Goal: Navigation & Orientation: Go to known website

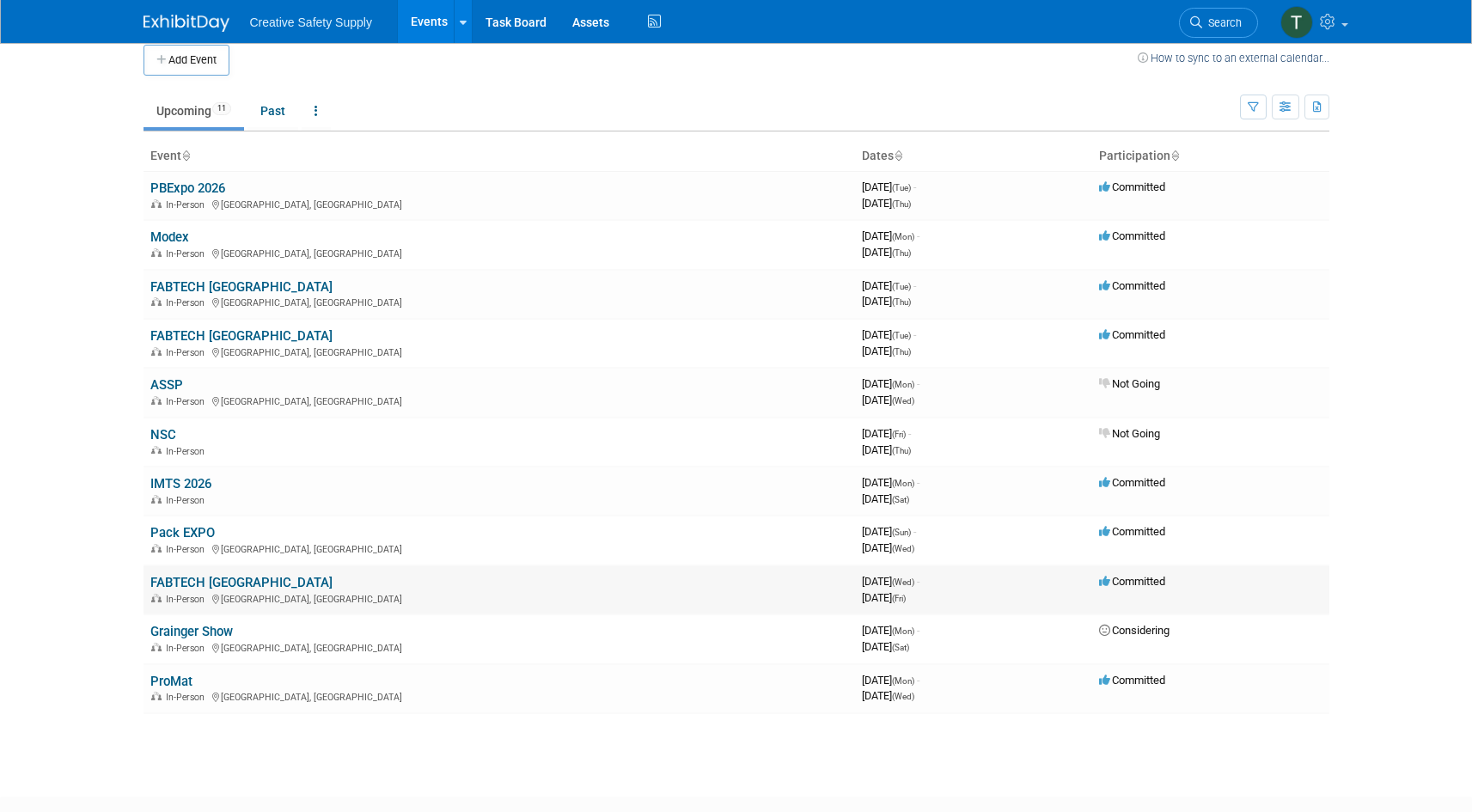
scroll to position [12, 0]
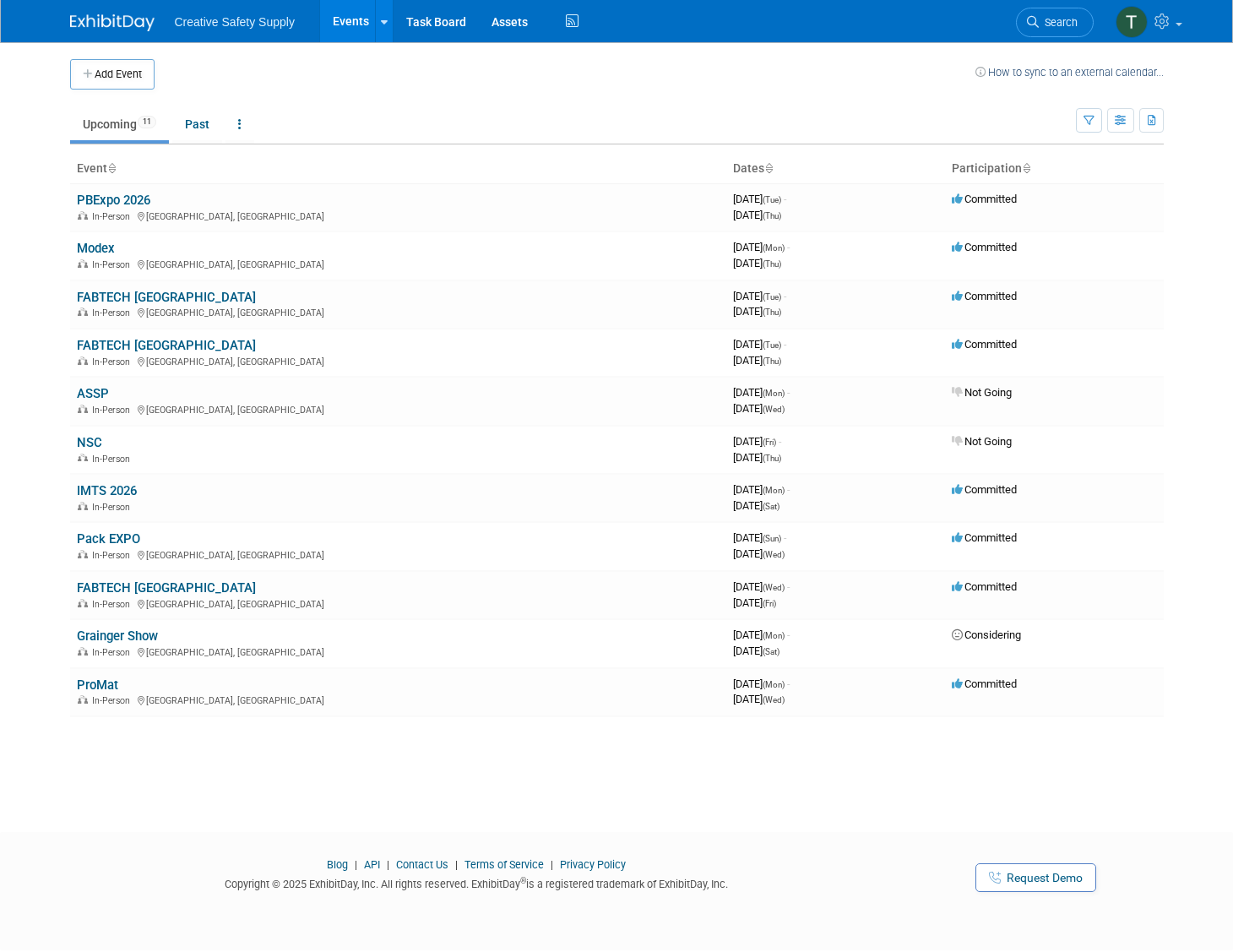
click at [113, 198] on link "PBExpo 2026" at bounding box center [114, 201] width 74 height 15
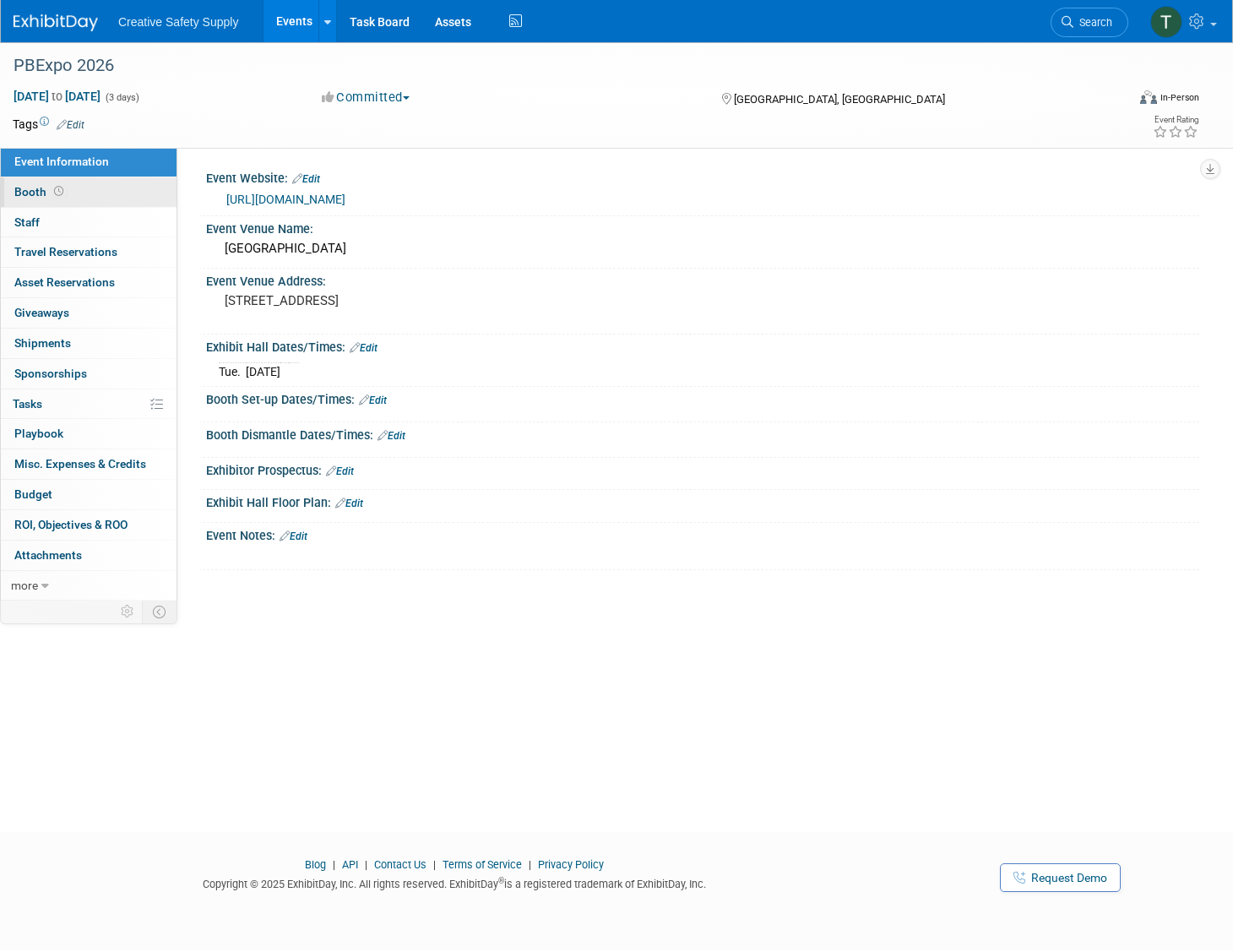
click at [29, 192] on span "Booth" at bounding box center [40, 192] width 52 height 14
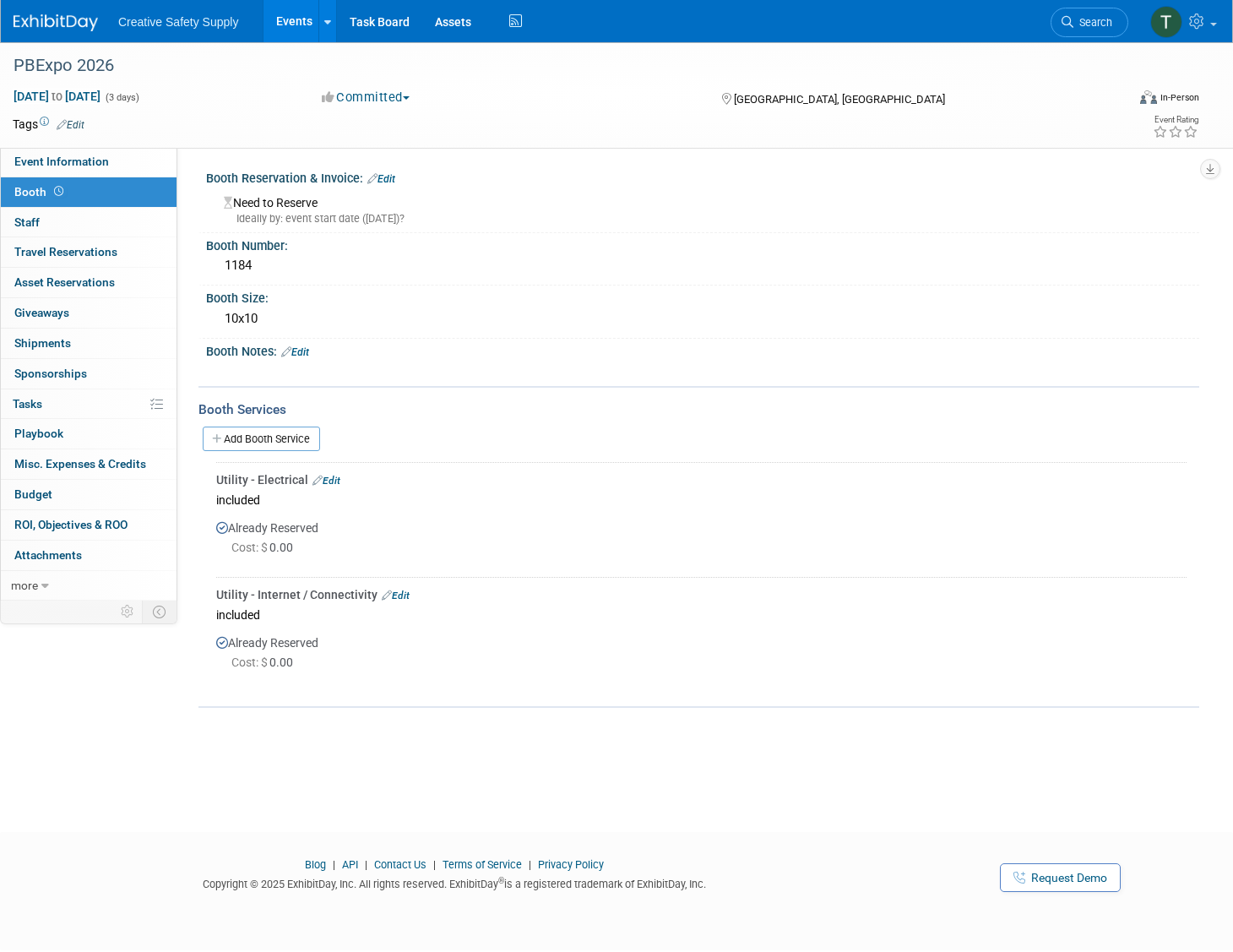
click at [59, 9] on link at bounding box center [66, 15] width 105 height 14
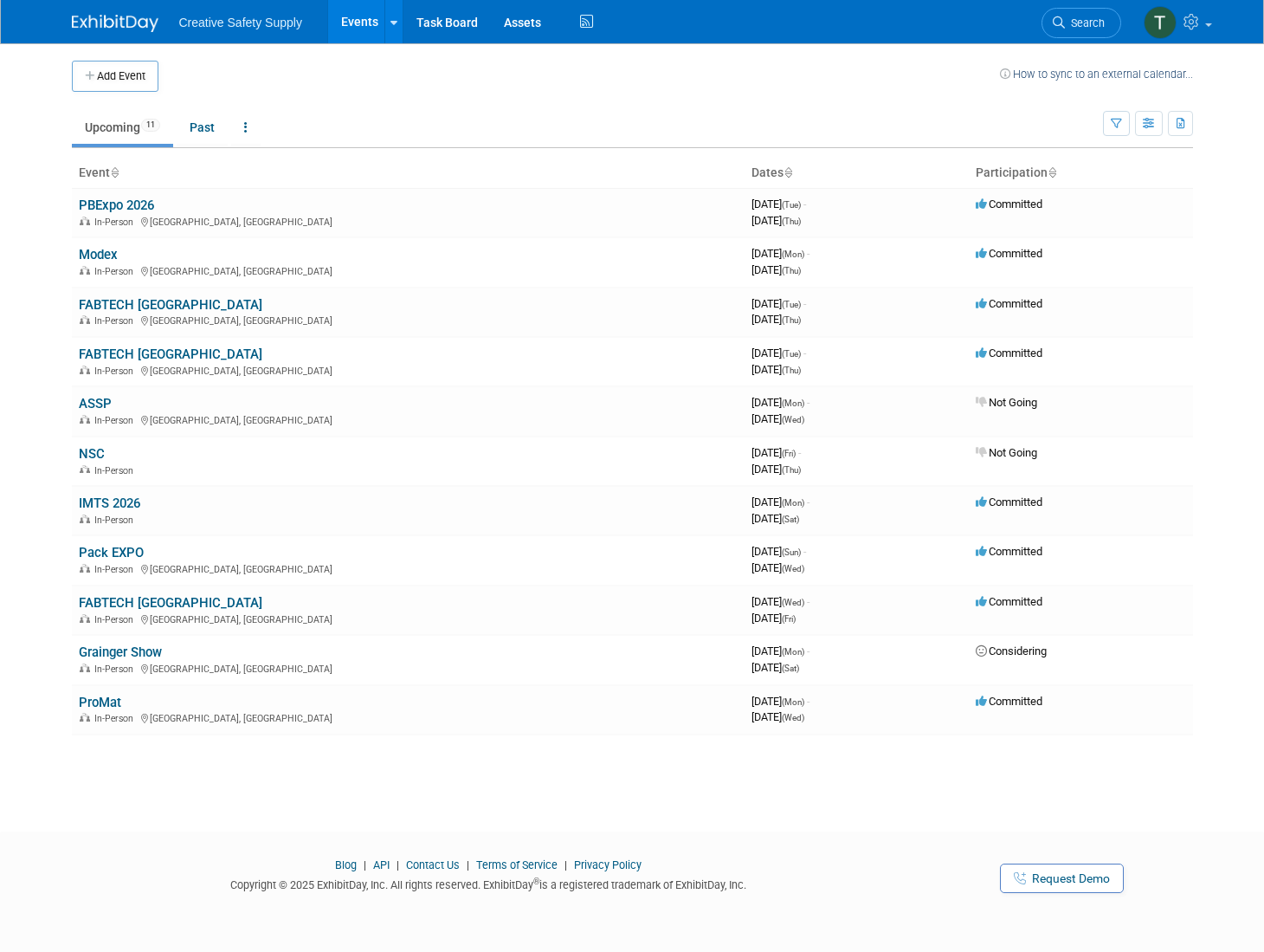
click at [98, 249] on link "Modex" at bounding box center [98, 255] width 39 height 16
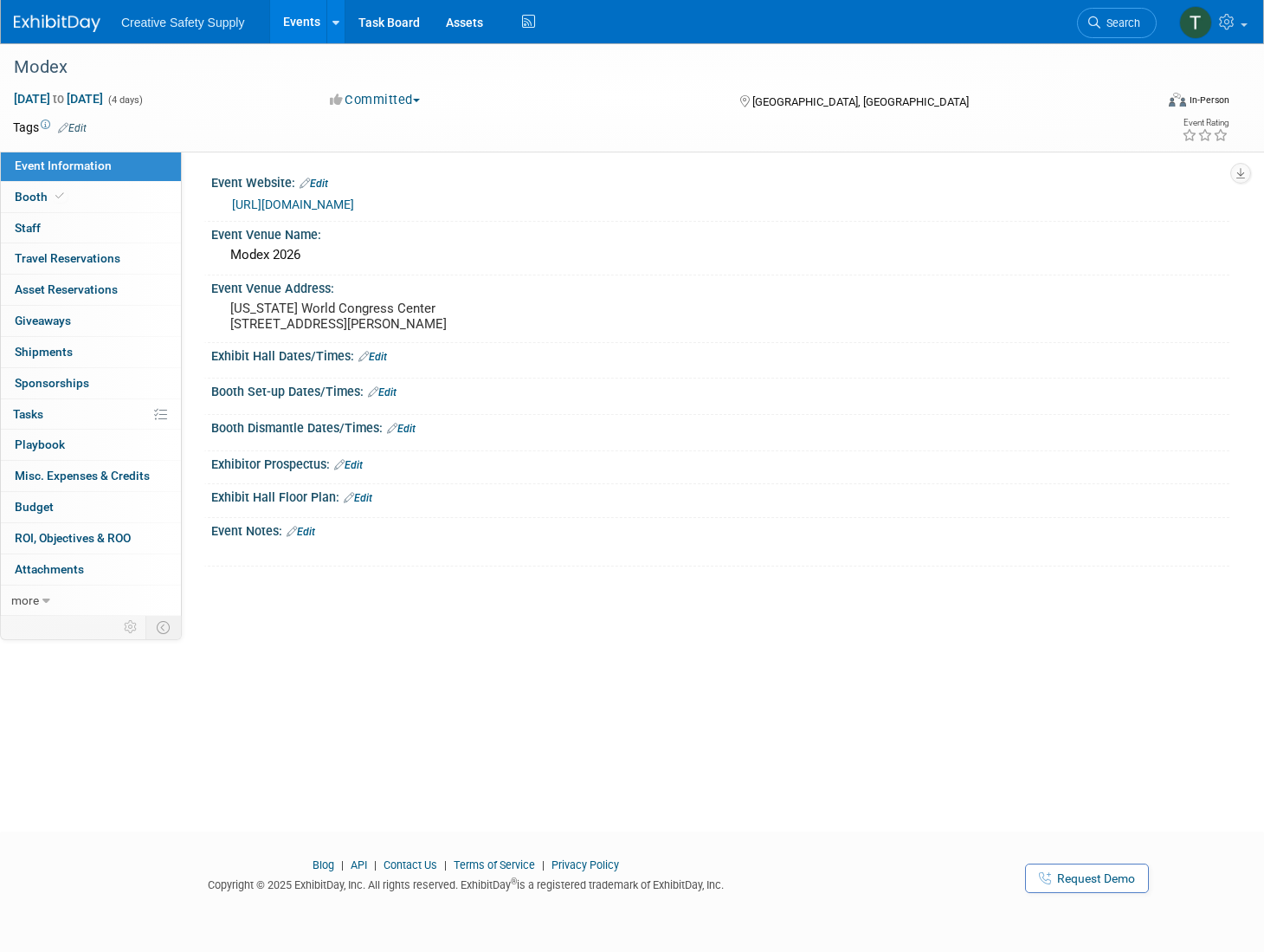
drag, startPoint x: 402, startPoint y: 210, endPoint x: 271, endPoint y: 209, distance: 131.0
click at [271, 211] on div "[URL][DOMAIN_NAME]" at bounding box center [724, 205] width 985 height 20
click at [252, 201] on link "https://www.modexshow.com" at bounding box center [293, 205] width 122 height 14
click at [771, 191] on div "https://www.modexshow.com" at bounding box center [720, 203] width 993 height 25
